Goal: Task Accomplishment & Management: Manage account settings

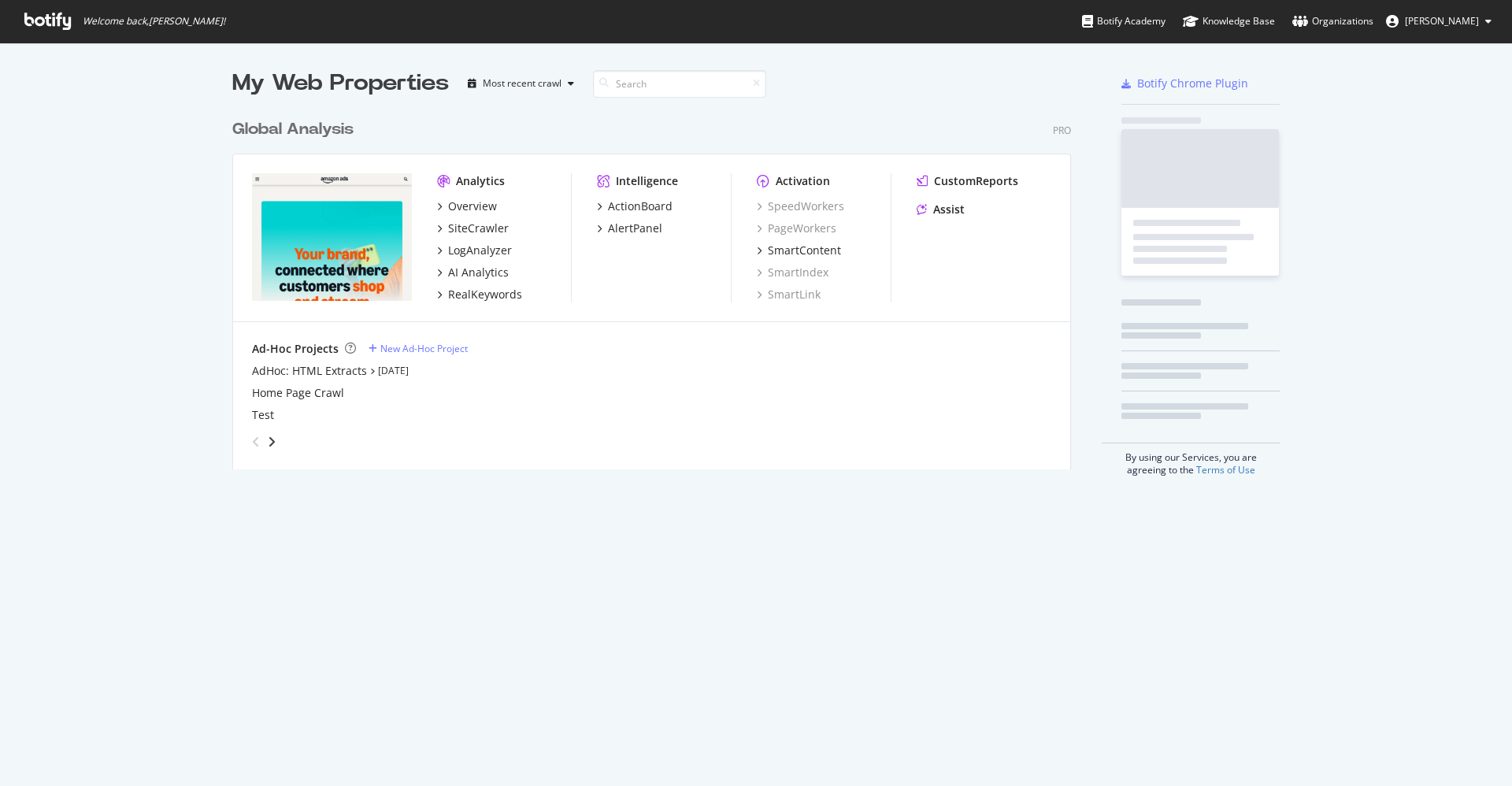
scroll to position [767, 1476]
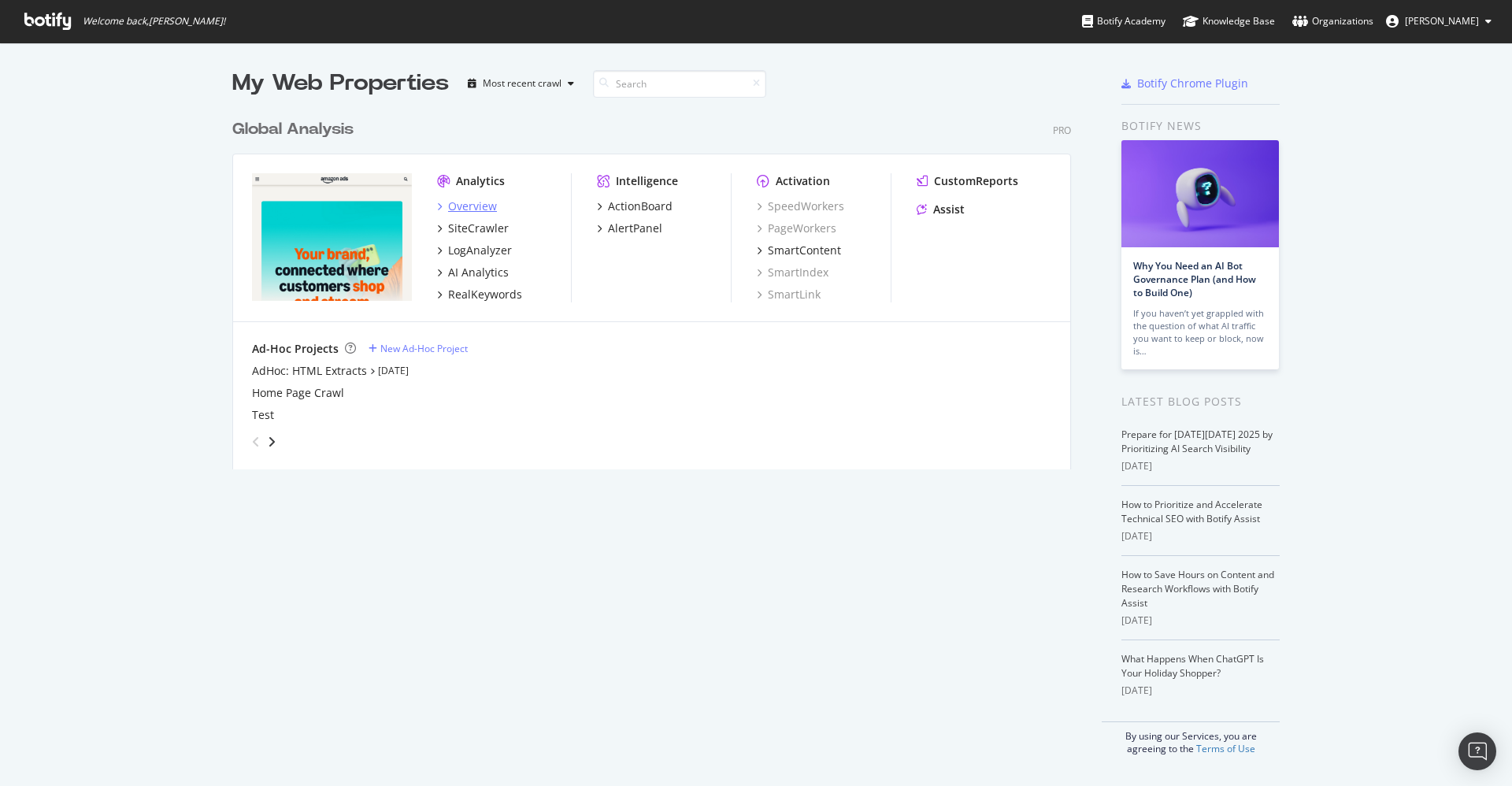
click at [465, 211] on div "Overview" at bounding box center [472, 206] width 49 height 16
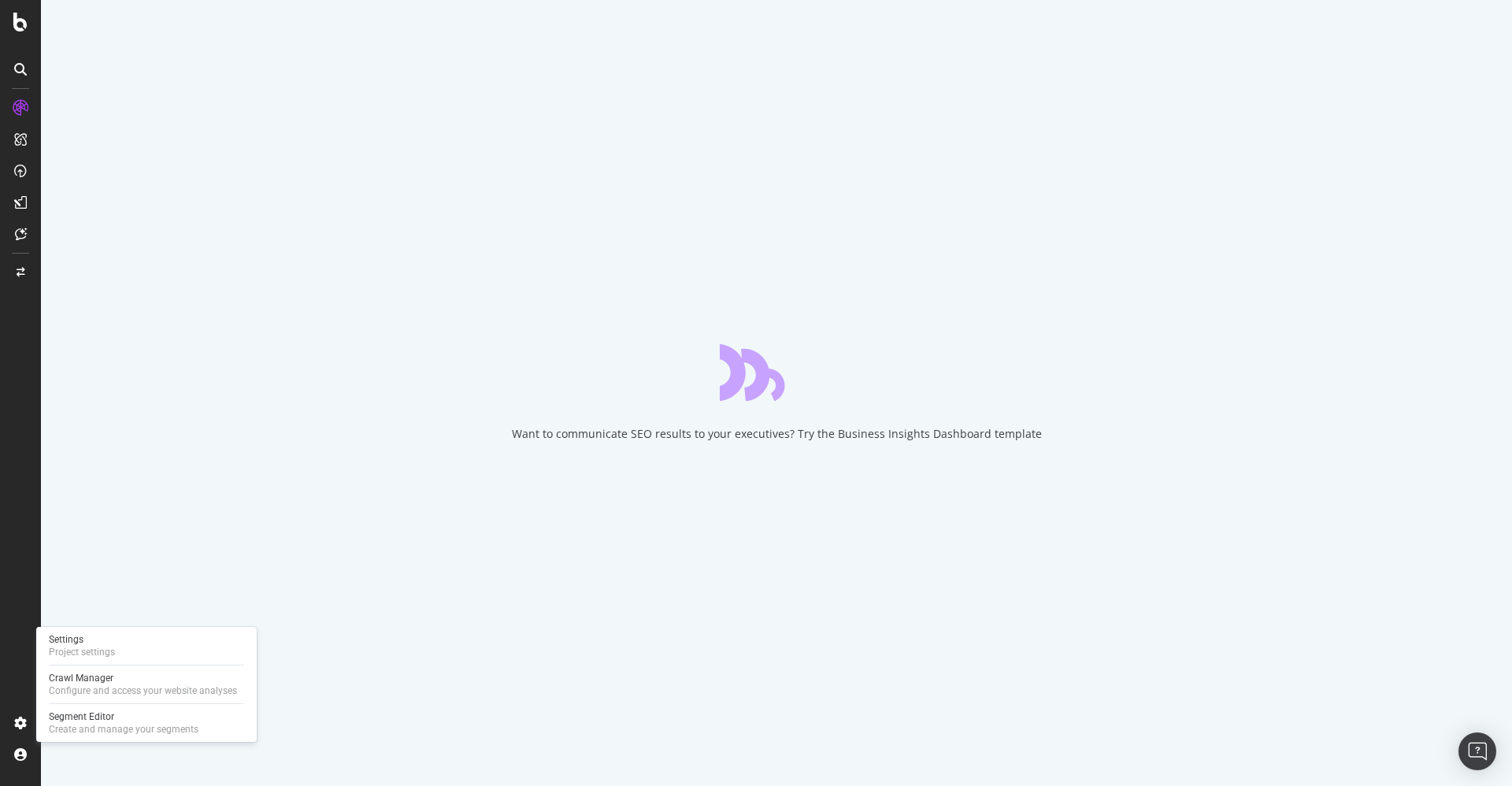
click at [87, 662] on div "Settings Project settings Crawl Manager Configure and access your website analy…" at bounding box center [147, 684] width 221 height 115
click at [89, 652] on div "Project settings" at bounding box center [81, 651] width 66 height 12
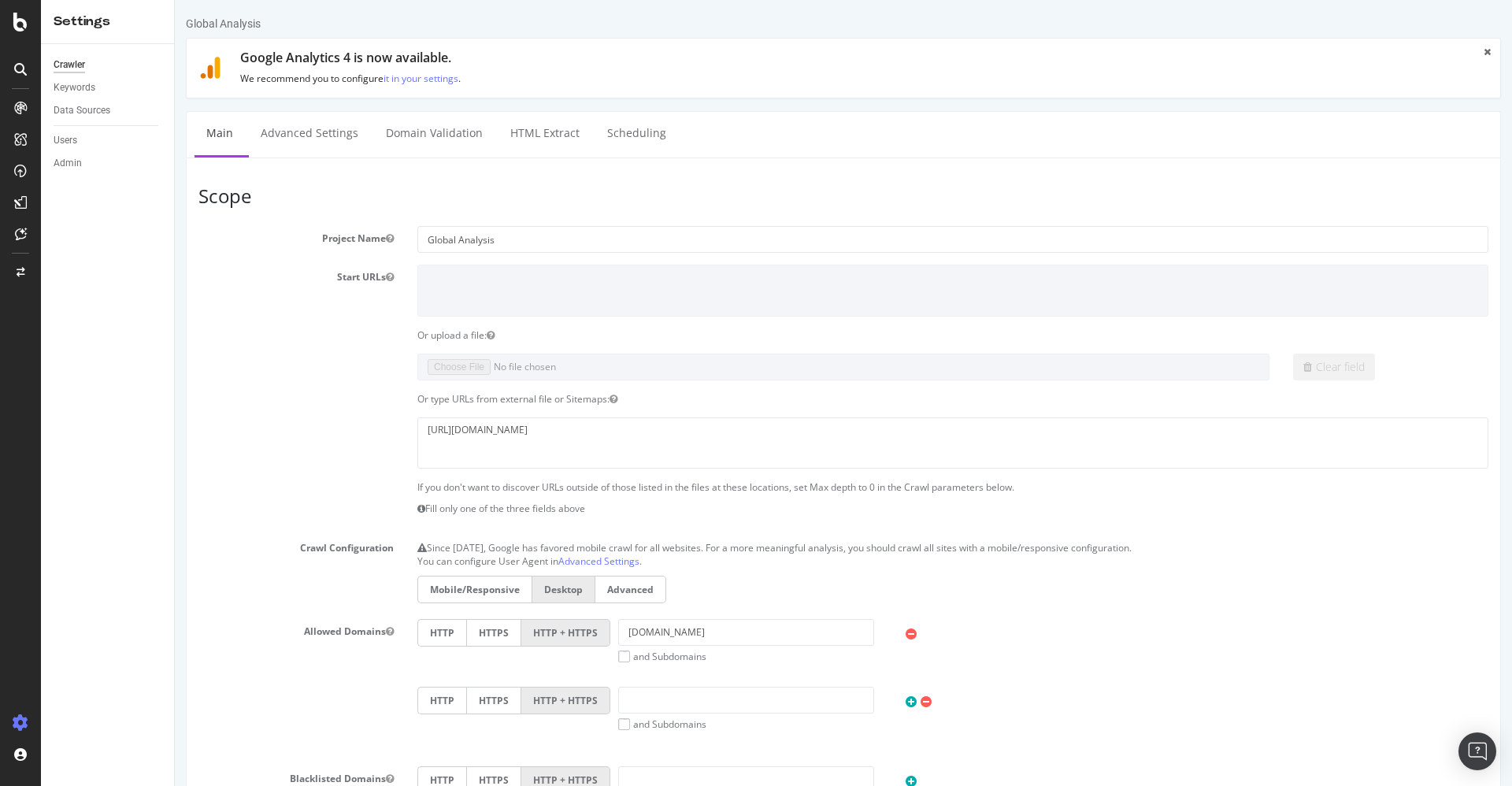
click at [238, 342] on section "Project Name Global Analysis Start URLs Or upload a file: Clear field Or type U…" at bounding box center [843, 550] width 1290 height 647
click at [129, 722] on div "Create and manage your segments" at bounding box center [123, 728] width 150 height 12
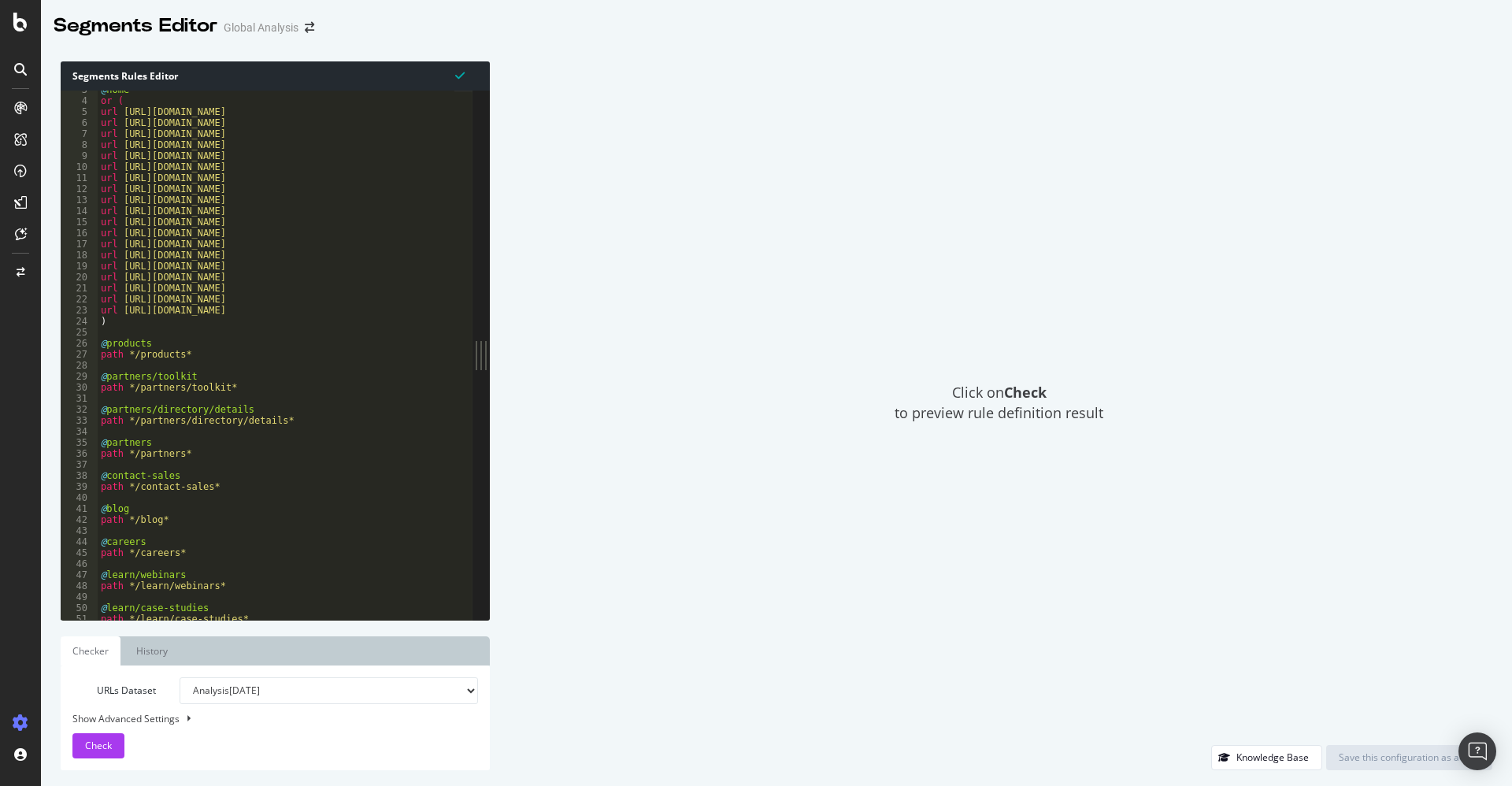
scroll to position [28, 0]
drag, startPoint x: 217, startPoint y: 362, endPoint x: 97, endPoint y: 346, distance: 121.1
click at [97, 346] on div "3 4 5 6 7 8 9 10 11 12 13 14 15 16 17 18 19 20 21 22 23 24 25 26 27 28 29 30 31…" at bounding box center [266, 355] width 412 height 529
type textarea "@products path */products*"
drag, startPoint x: 216, startPoint y: 359, endPoint x: 174, endPoint y: 367, distance: 42.8
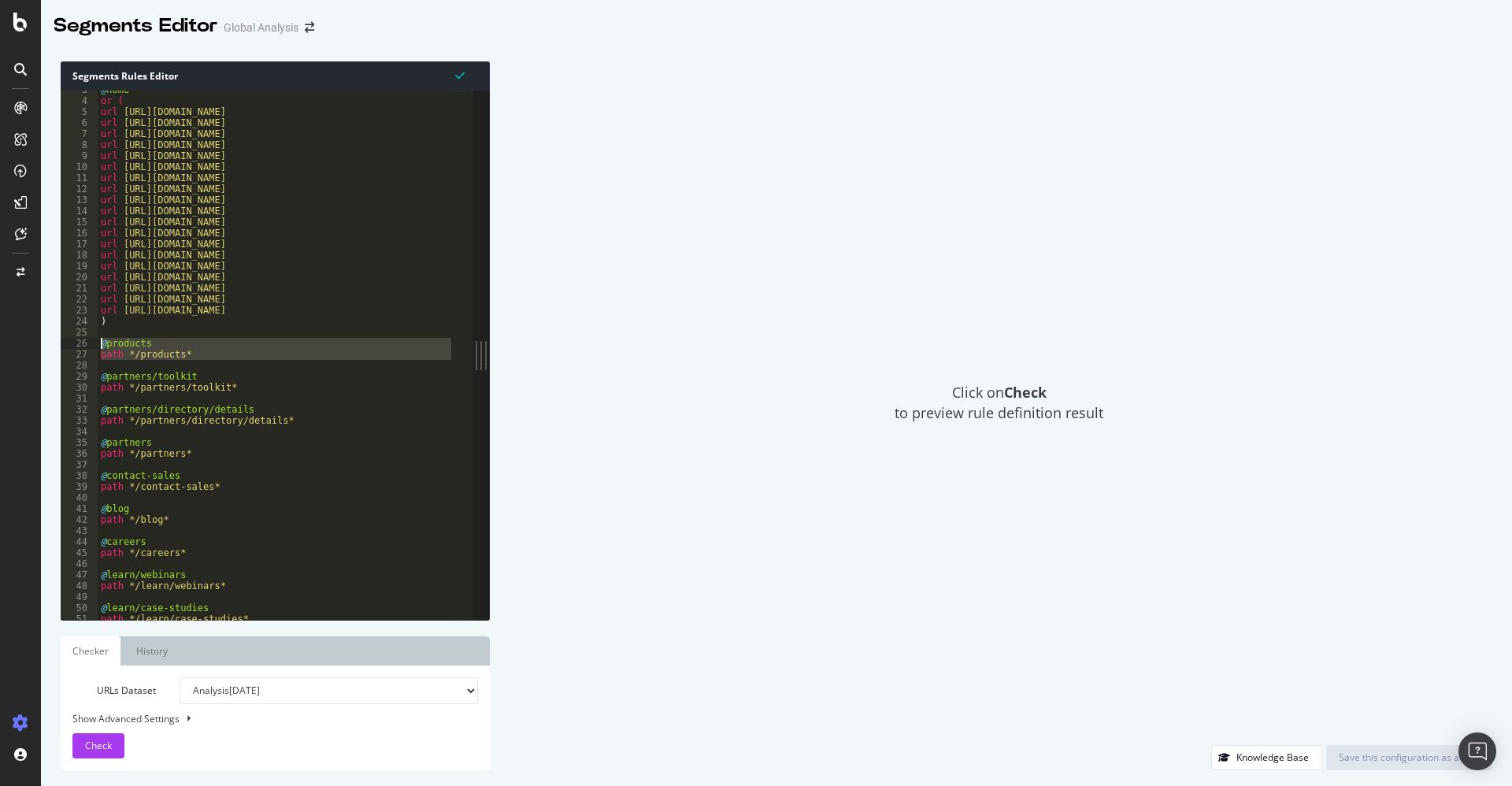
click at [174, 367] on div "@ home or ( url [URL][DOMAIN_NAME] url [URL][DOMAIN_NAME] url [URL][DOMAIN_NAME…" at bounding box center [276, 355] width 357 height 529
click at [193, 354] on div "@ home or ( url [URL][DOMAIN_NAME] url [URL][DOMAIN_NAME] url [URL][DOMAIN_NAME…" at bounding box center [276, 360] width 357 height 551
type textarea "path */products*"
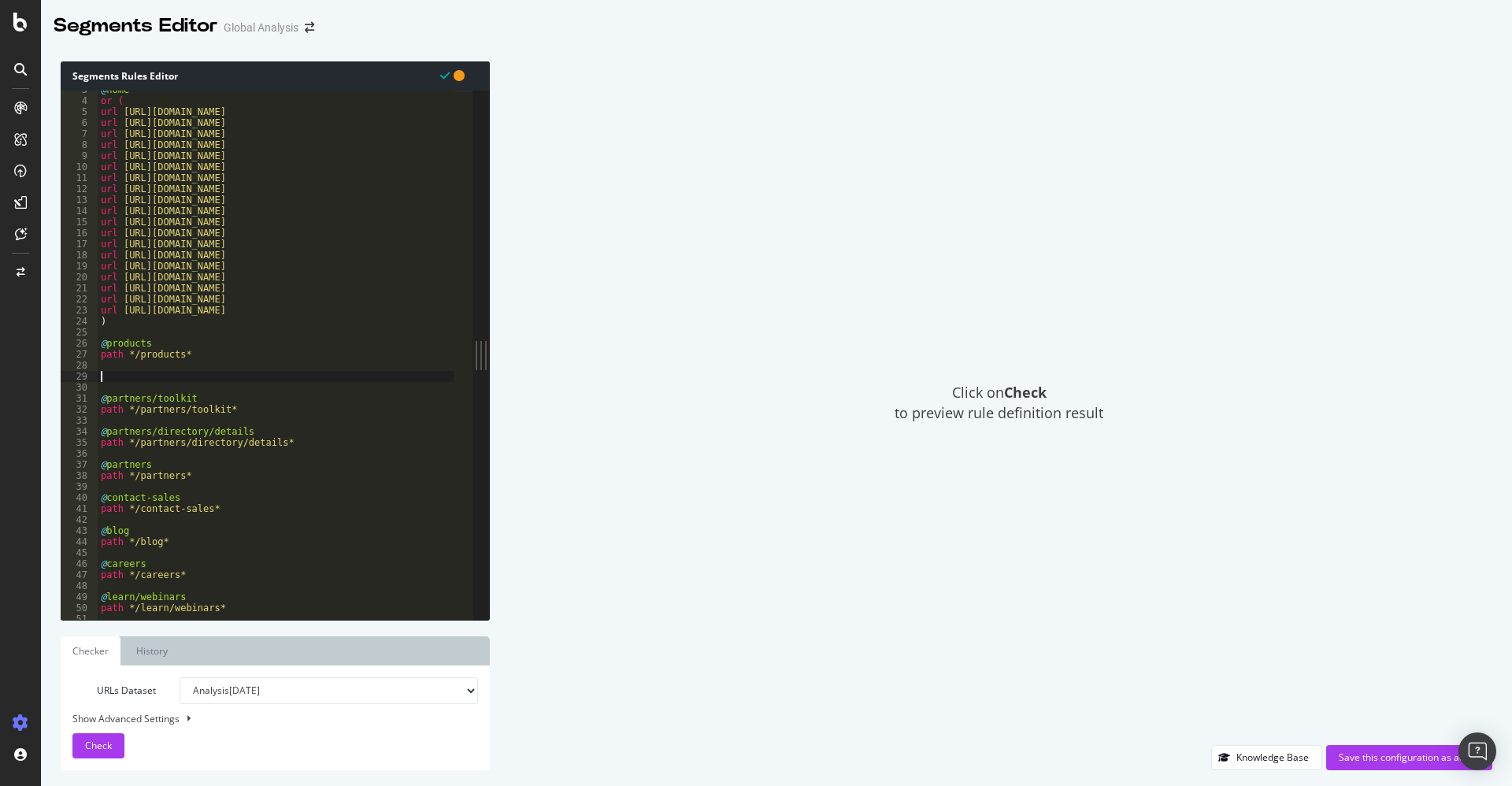
paste textarea "@products"
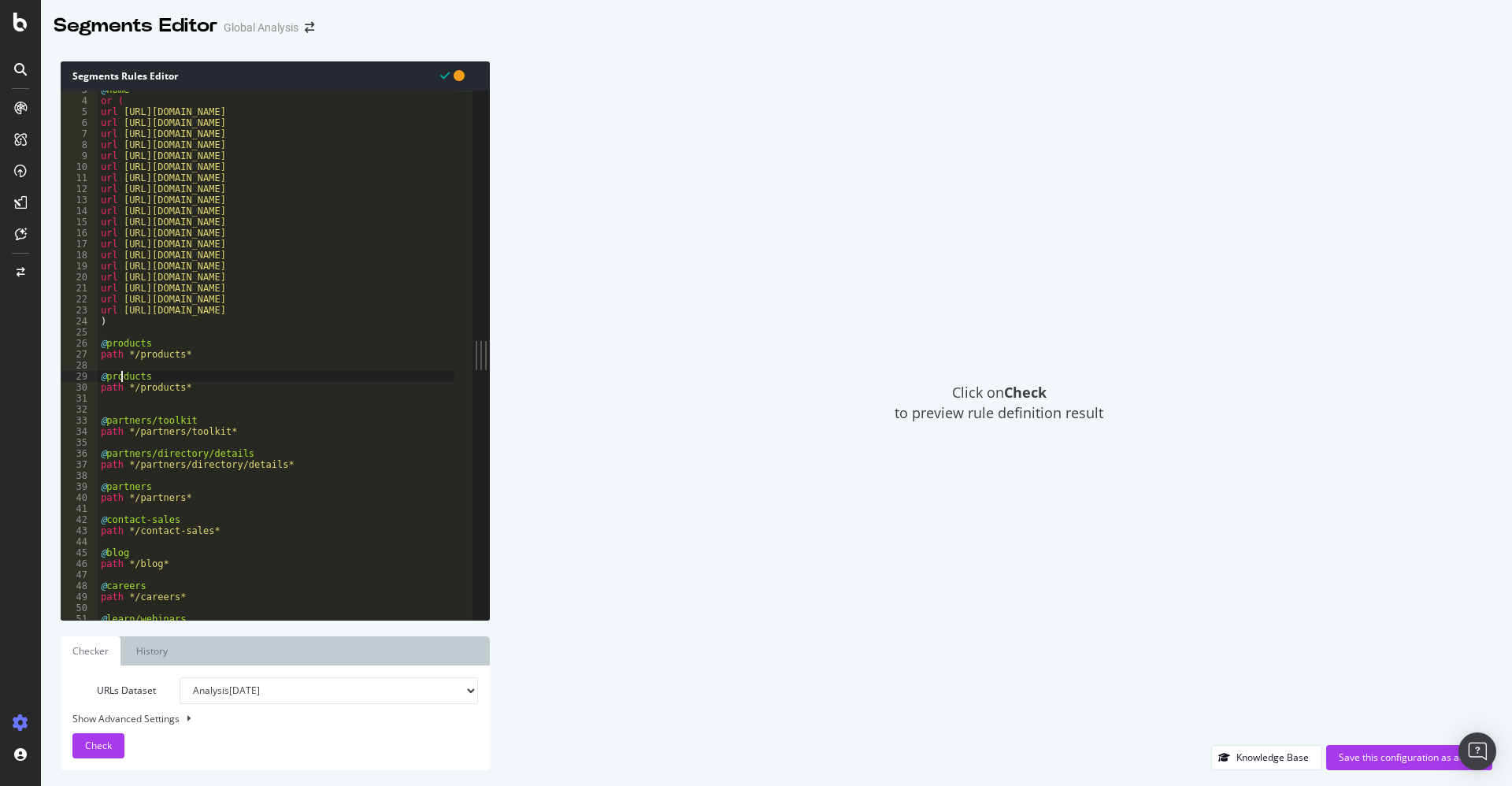
click at [122, 374] on div "@ home or ( url [URL][DOMAIN_NAME] url [URL][DOMAIN_NAME] url [URL][DOMAIN_NAME…" at bounding box center [276, 360] width 357 height 551
click at [156, 387] on div "@ home or ( url [URL][DOMAIN_NAME] url [URL][DOMAIN_NAME] url [URL][DOMAIN_NAME…" at bounding box center [276, 360] width 357 height 551
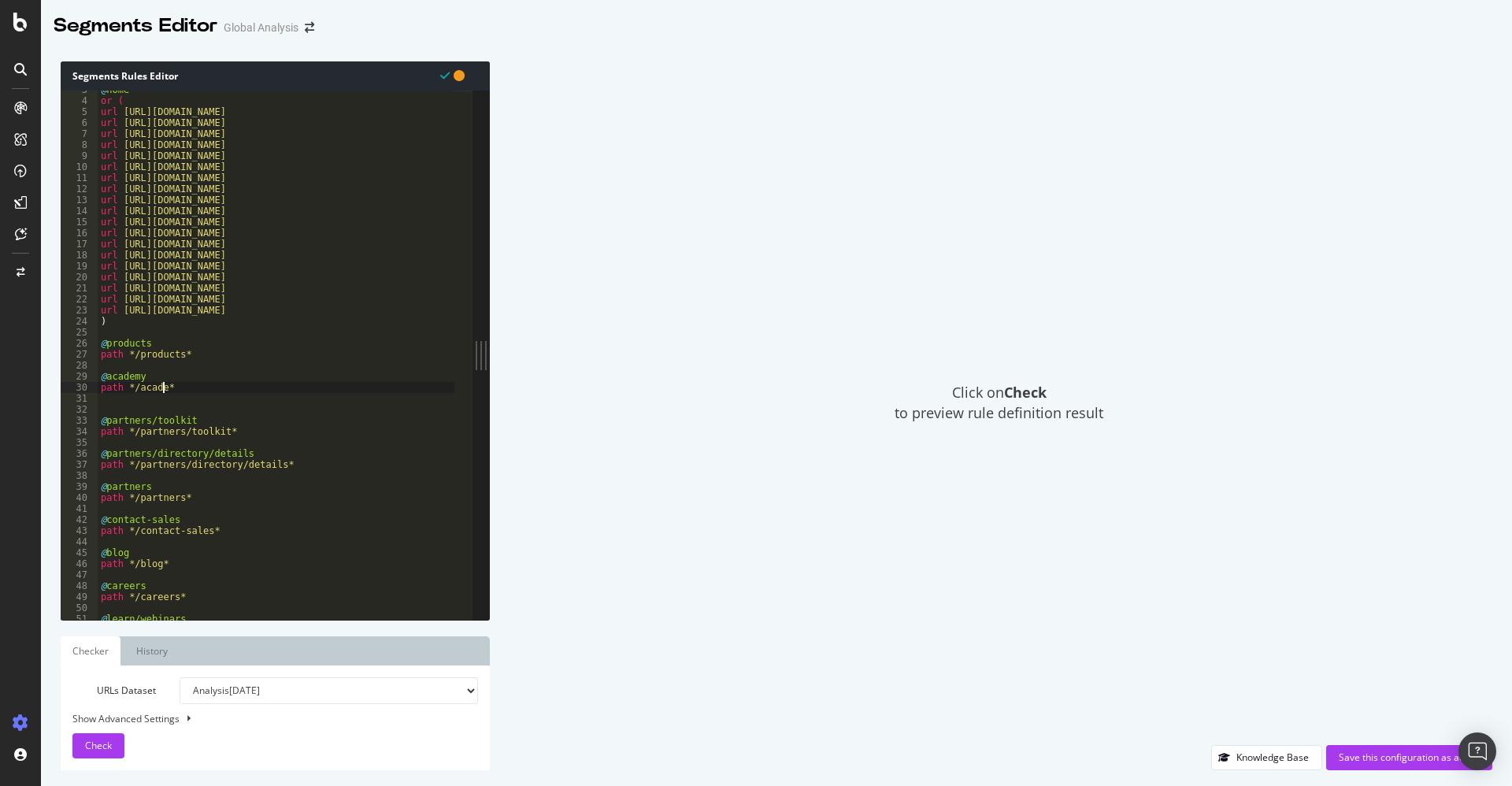
scroll to position [0, 6]
type textarea "path */academy*"
click at [85, 738] on span "Check" at bounding box center [98, 745] width 27 height 13
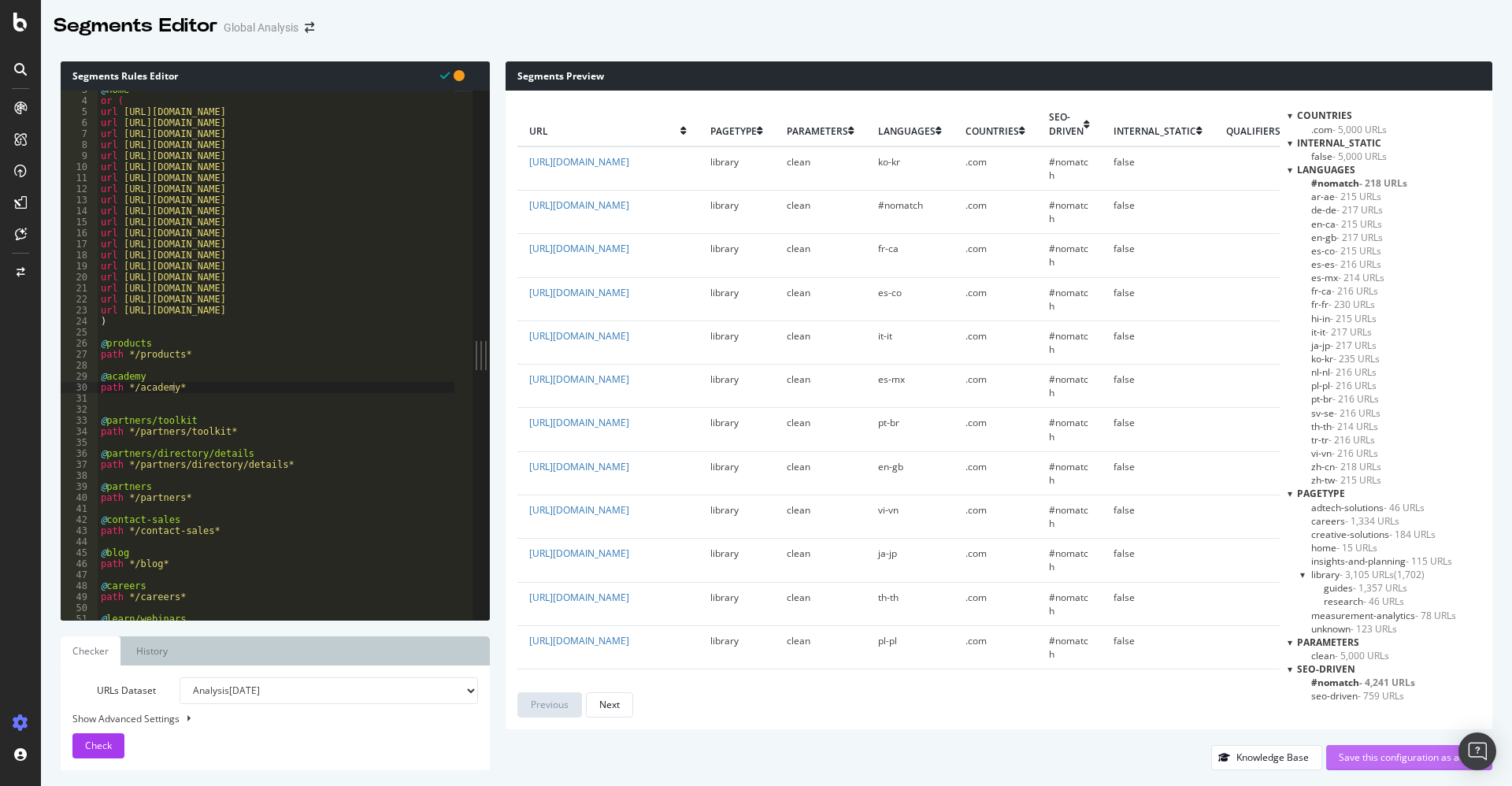
click at [1382, 745] on button "Save this configuration as active" at bounding box center [1410, 757] width 166 height 25
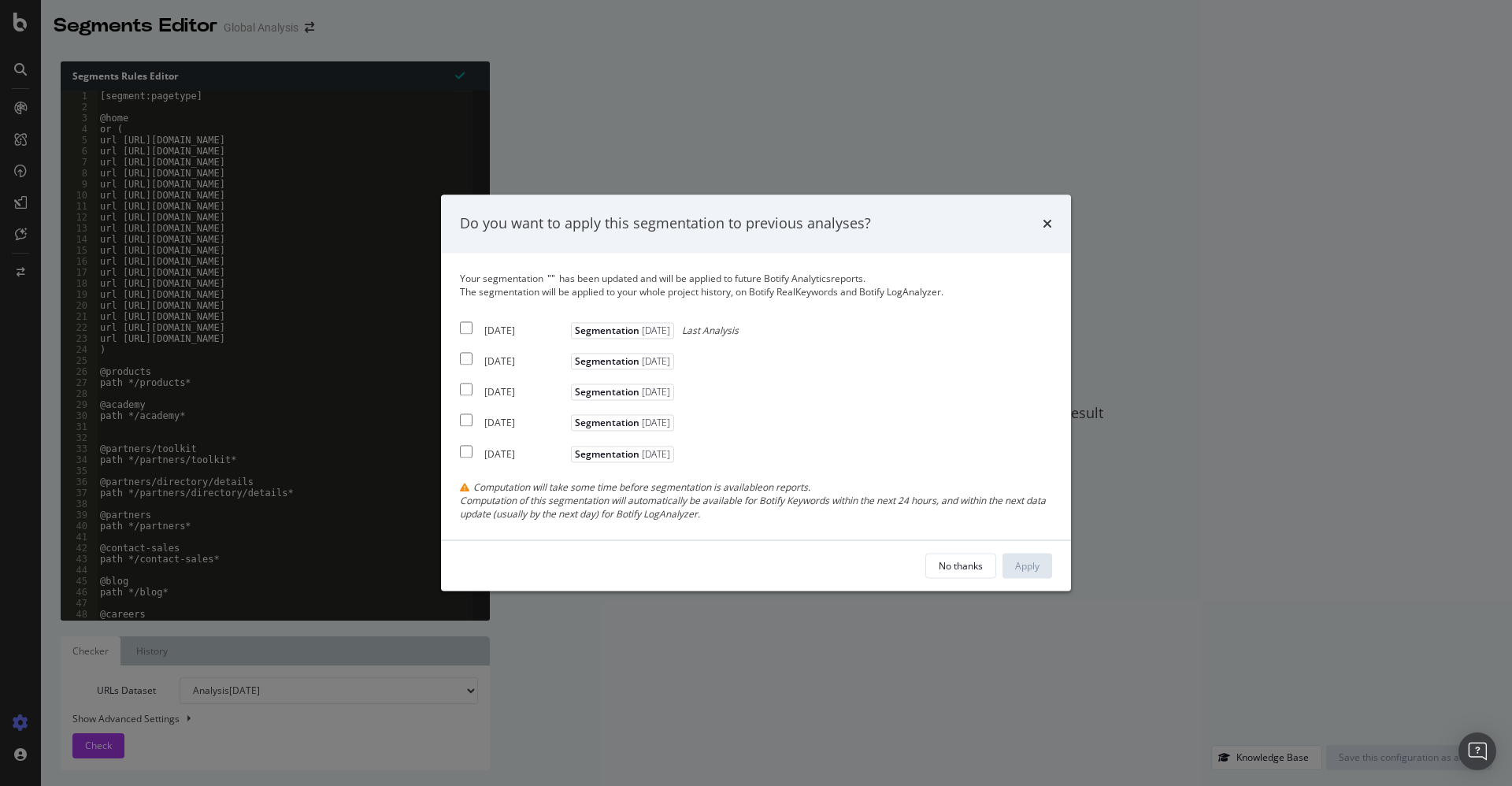
click at [497, 323] on div "[DATE]" at bounding box center [526, 330] width 82 height 13
checkbox input "true"
click at [1047, 567] on button "Apply" at bounding box center [1027, 565] width 50 height 25
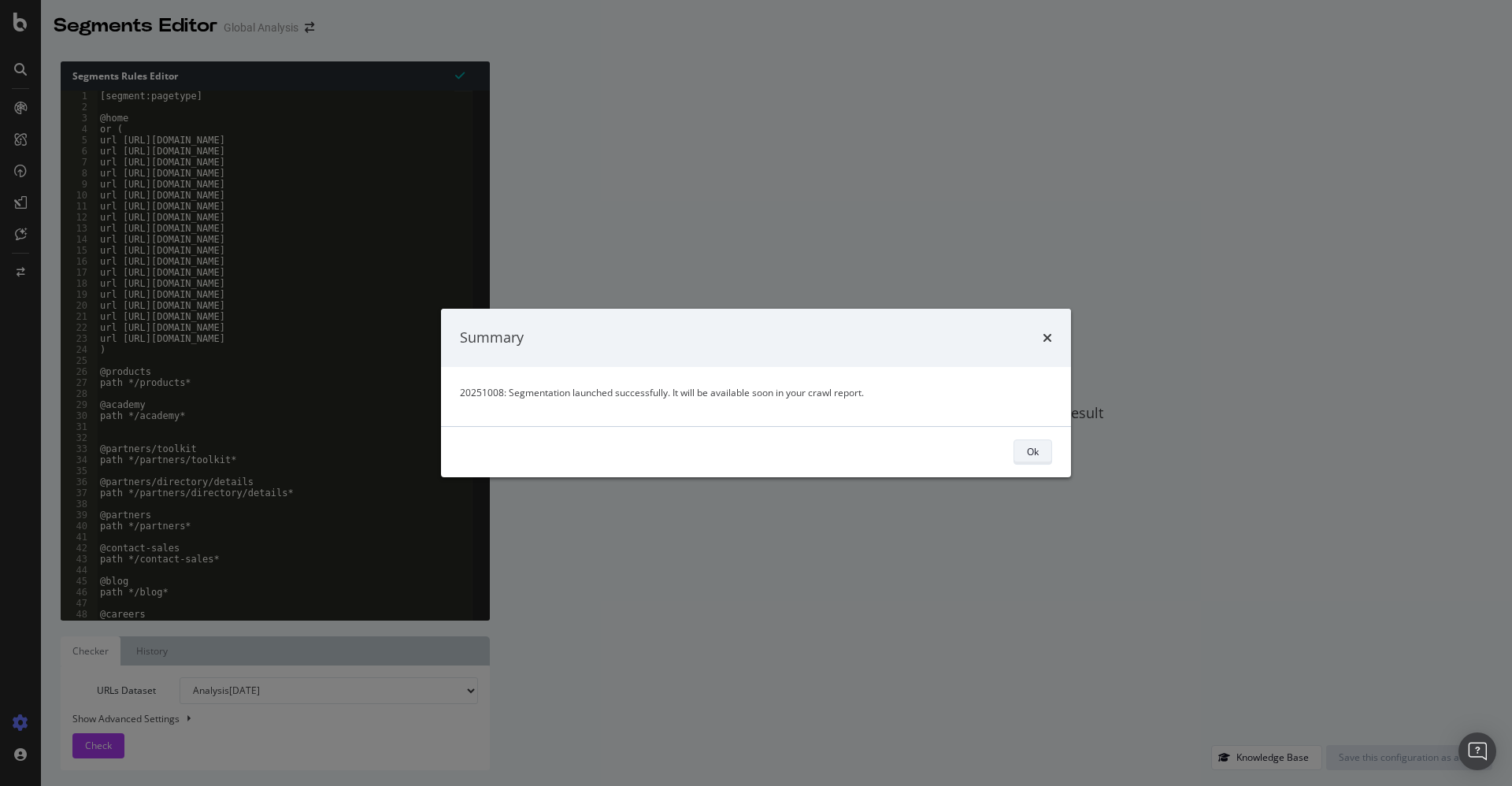
click at [1034, 461] on div "Ok" at bounding box center [1033, 452] width 12 height 22
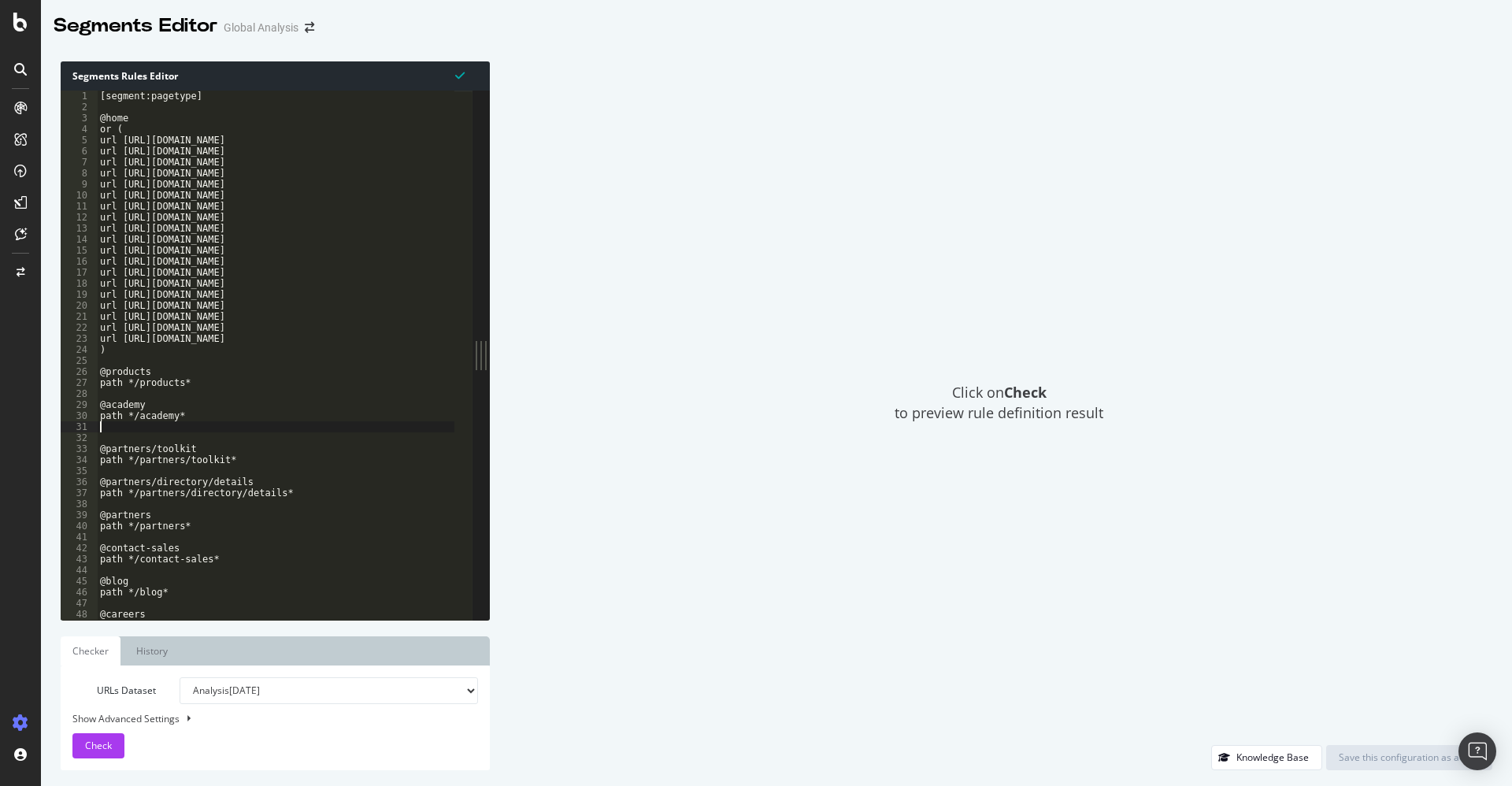
click at [111, 428] on div "[segment:pagetype] @home or ( url [URL][DOMAIN_NAME] url [URL][DOMAIN_NAME] url…" at bounding box center [276, 366] width 357 height 551
type textarea "path */academy*"
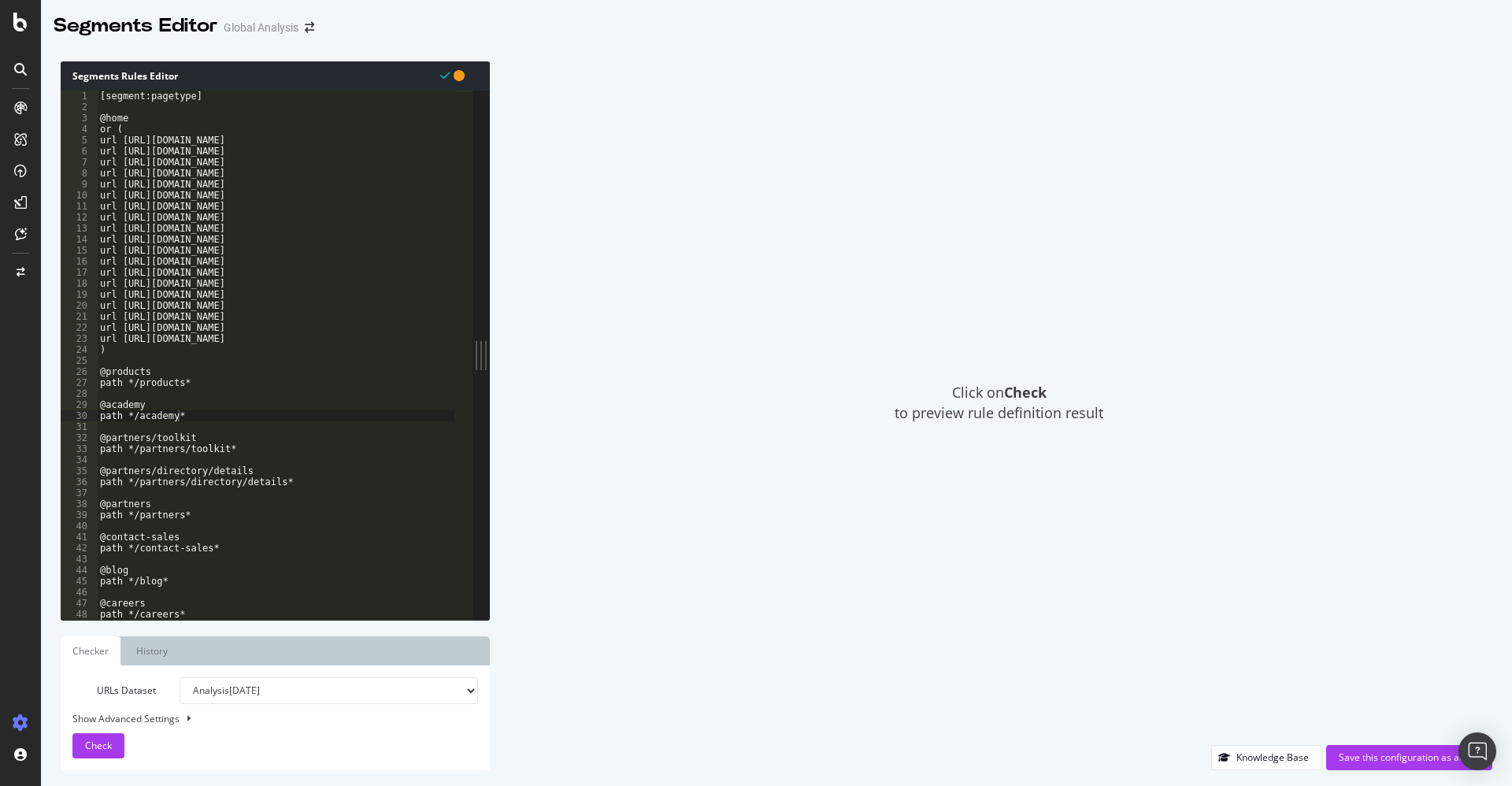
click at [107, 763] on div "URLs Dataset Analysis [DATE] Analysis [DATE] Analysis [DATE] Analysis [DATE] An…" at bounding box center [275, 718] width 429 height 105
click at [103, 748] on span "Check" at bounding box center [98, 745] width 27 height 13
click at [1387, 743] on div "Checking" at bounding box center [1000, 403] width 987 height 683
click at [1387, 757] on div "Save this configuration as active" at bounding box center [1409, 757] width 141 height 13
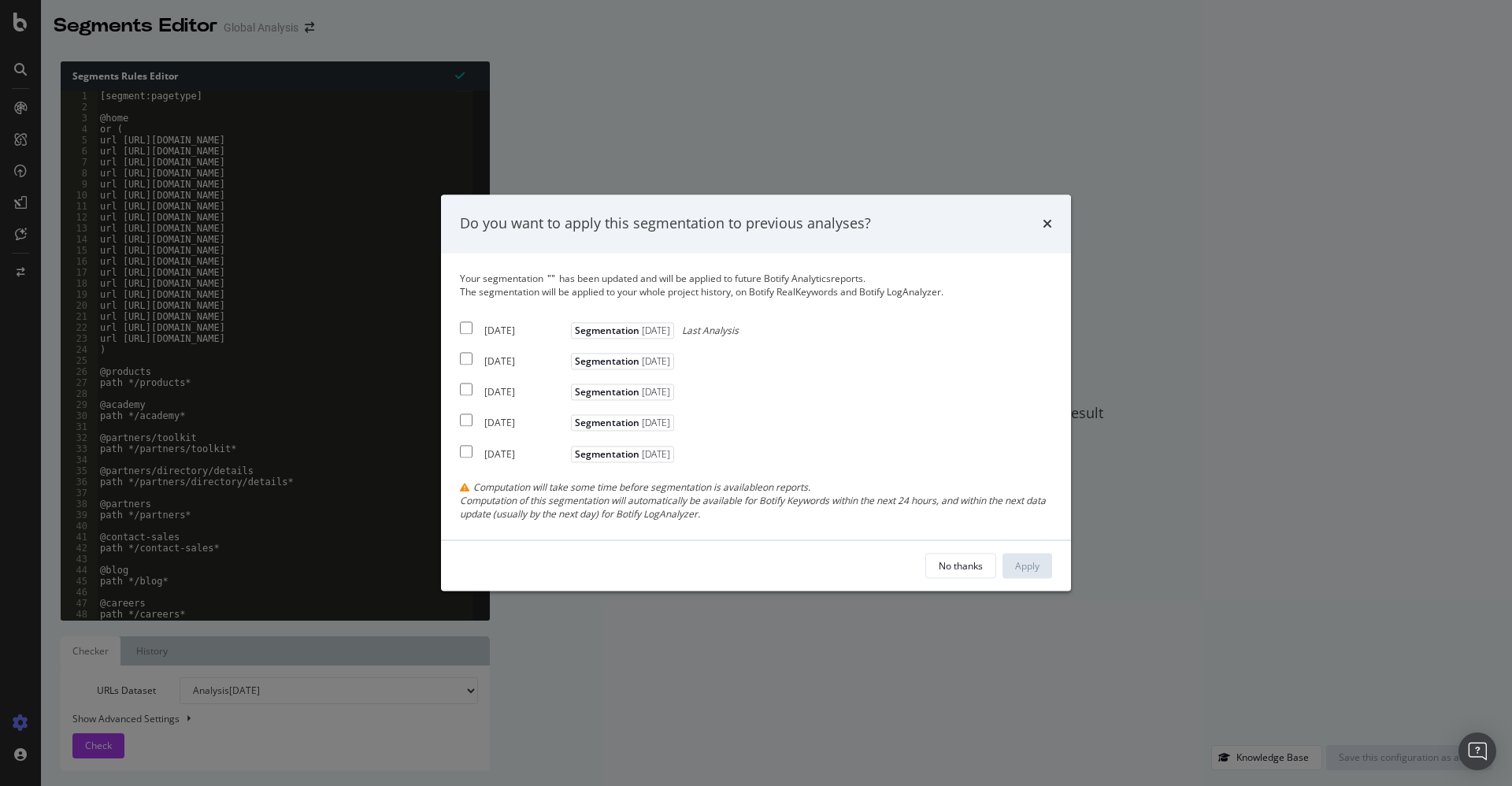
click at [473, 327] on div "[DATE] Segmentation [DATE] Last Analysis" at bounding box center [599, 327] width 279 height 19
checkbox input "true"
click at [1015, 568] on div "Apply" at bounding box center [1028, 565] width 24 height 13
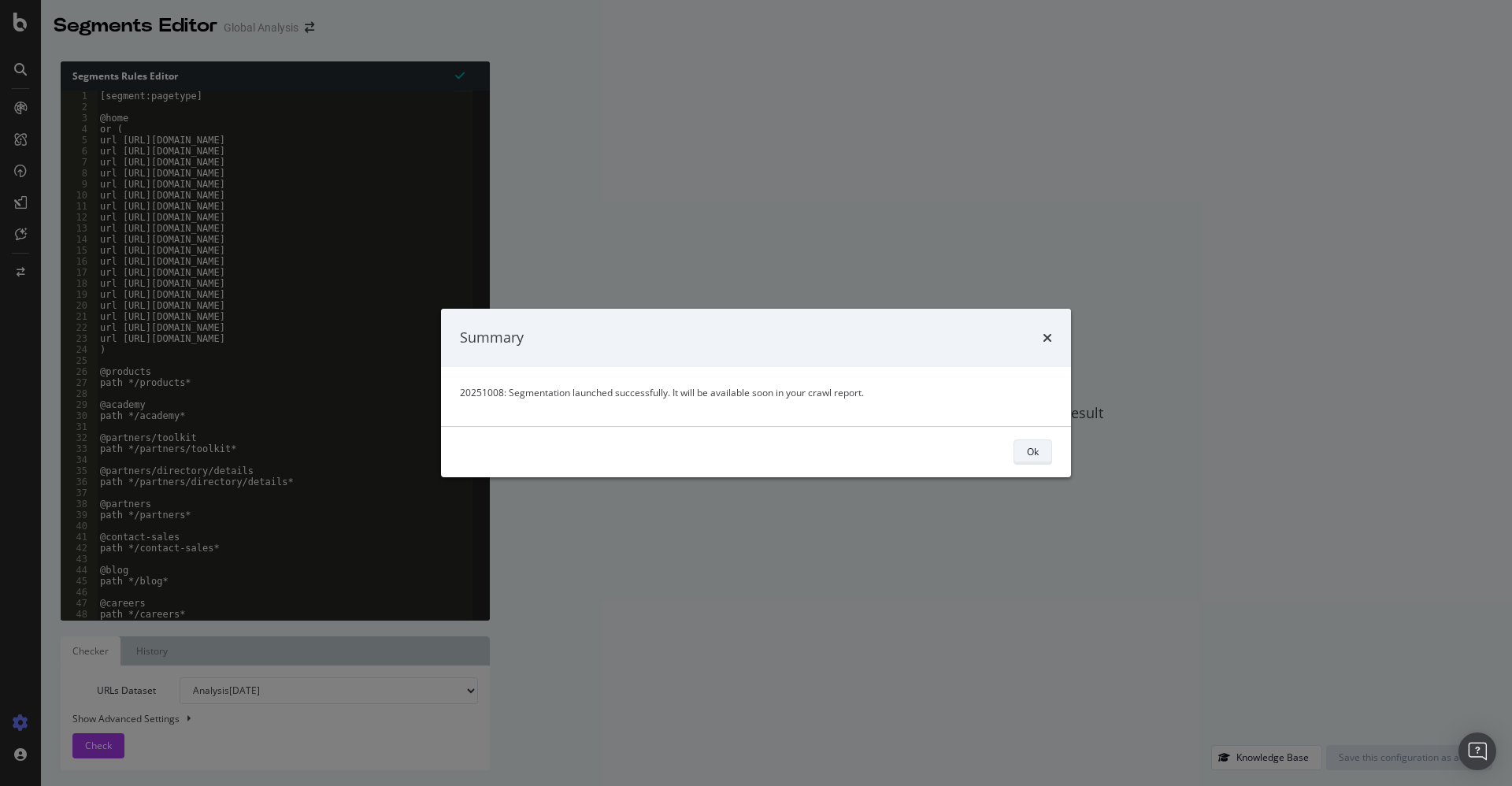
click at [1033, 461] on div "Ok" at bounding box center [1033, 452] width 12 height 22
